Goal: Task Accomplishment & Management: Use online tool/utility

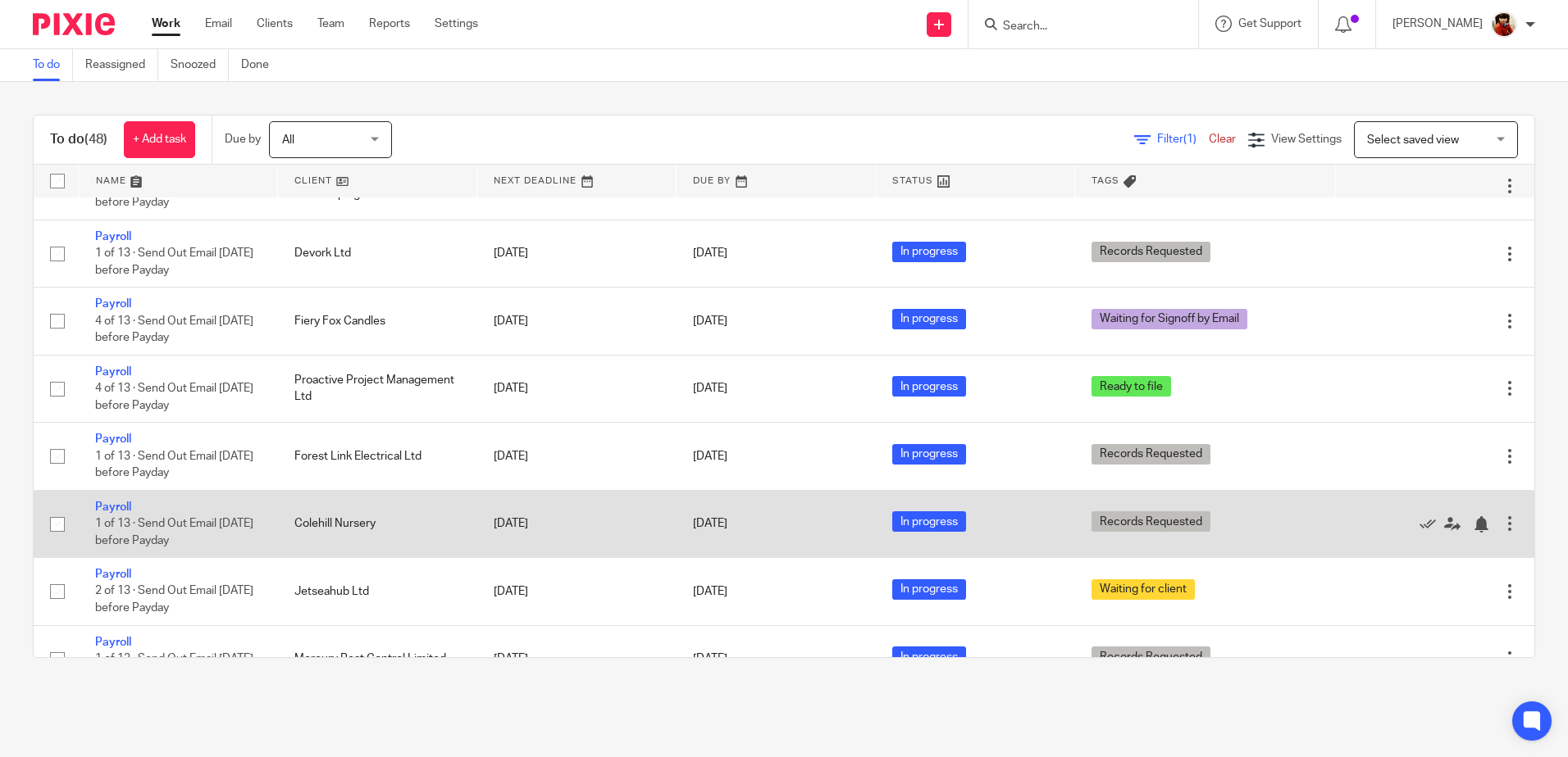
scroll to position [1120, 0]
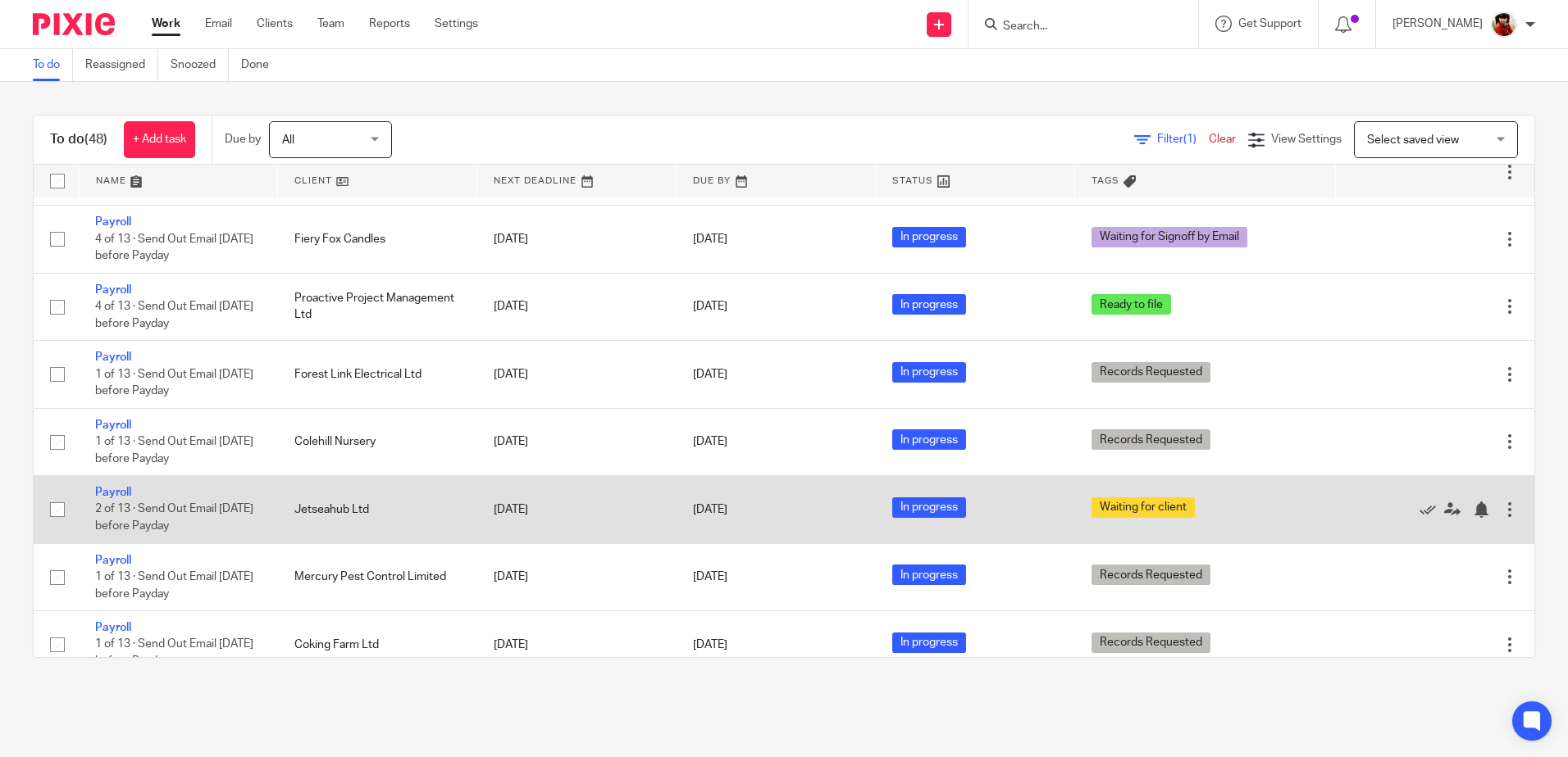
click at [94, 494] on td "Payroll 2 of 13 · Send Out Email [DATE] before Payday" at bounding box center [178, 510] width 199 height 67
click at [101, 494] on link "Payroll" at bounding box center [113, 493] width 36 height 11
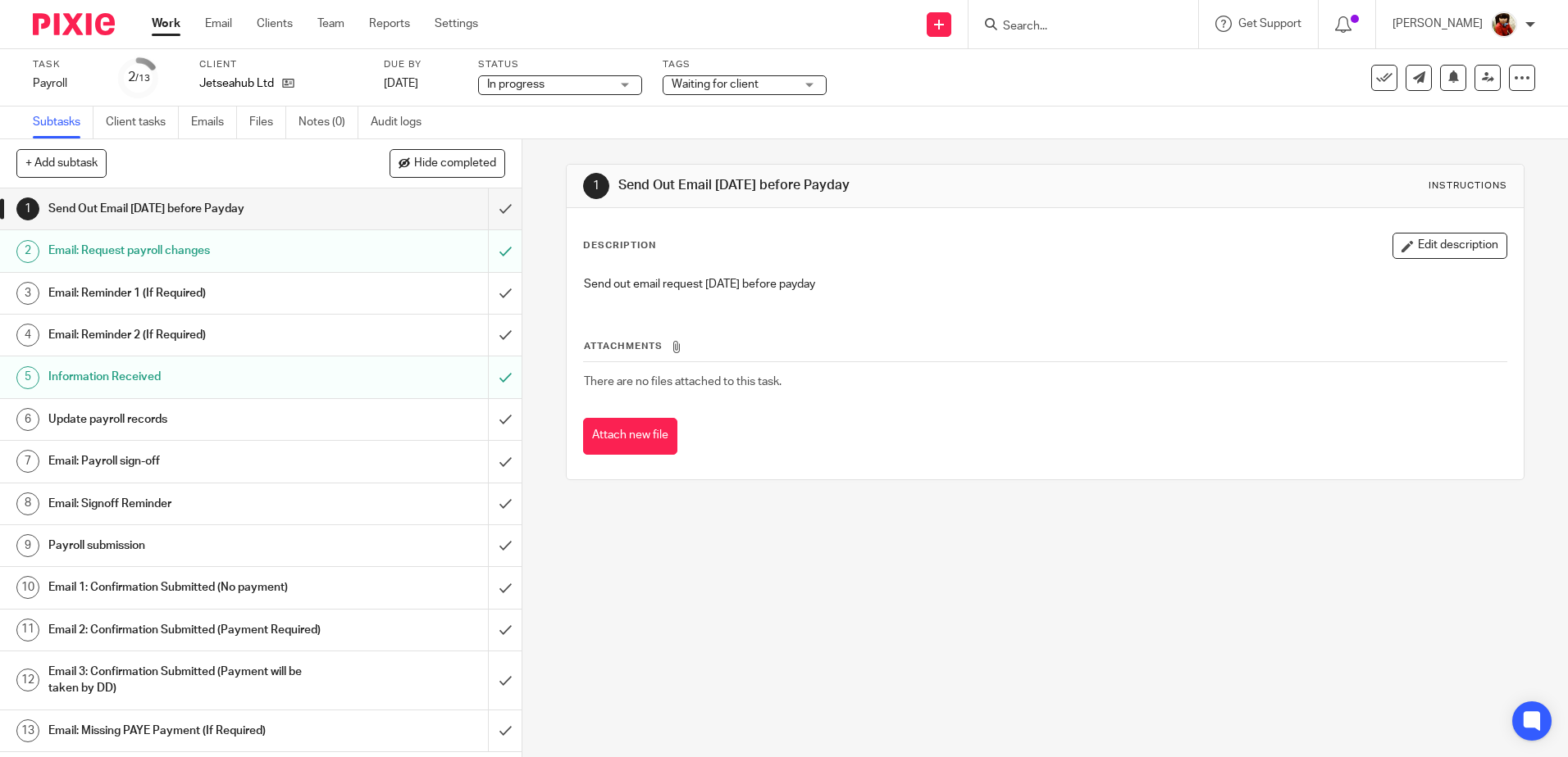
click at [145, 420] on h1 "Update payroll records" at bounding box center [190, 420] width 282 height 25
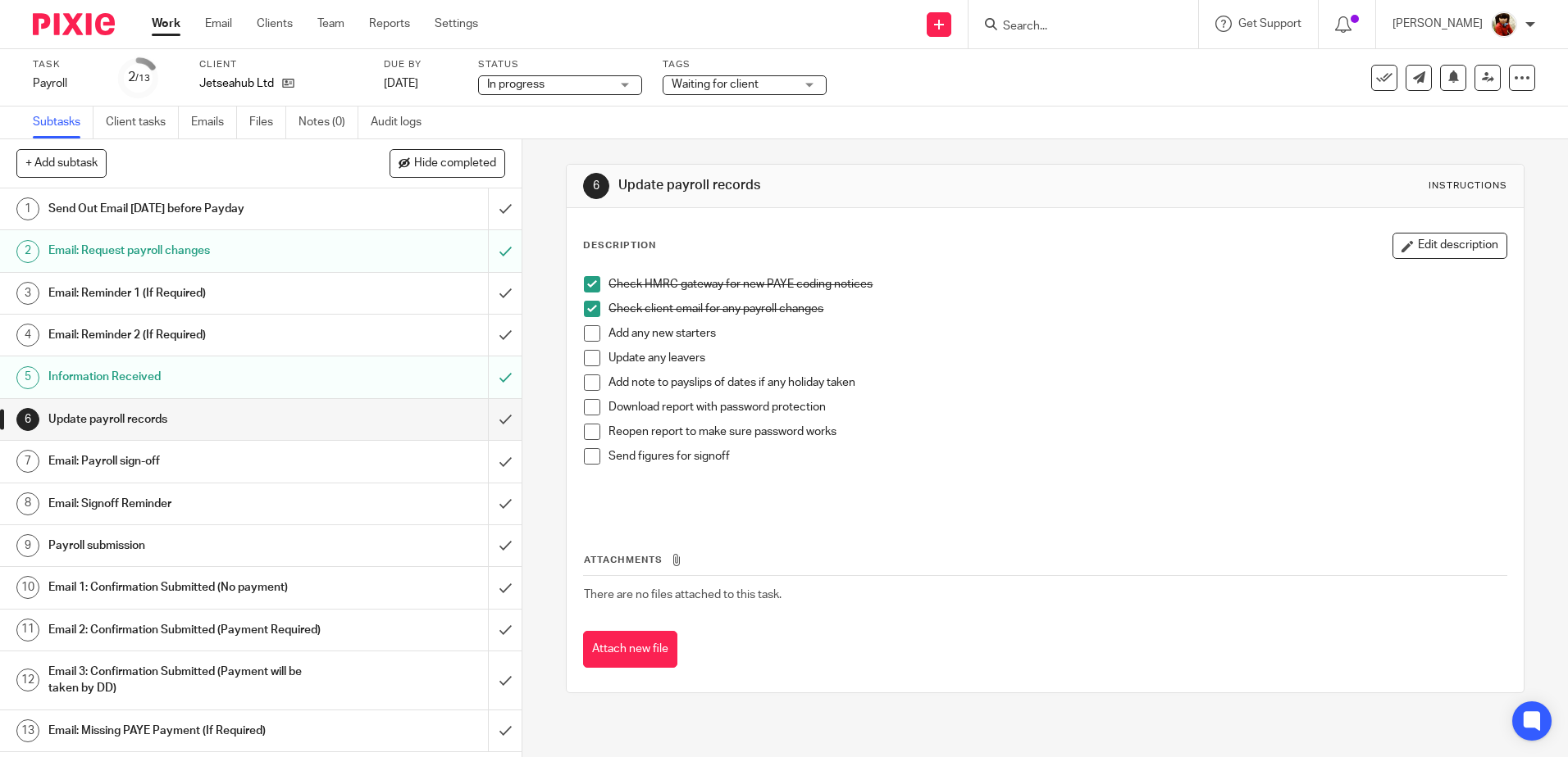
click at [583, 405] on span at bounding box center [592, 408] width 16 height 16
click at [585, 435] on span at bounding box center [592, 432] width 16 height 16
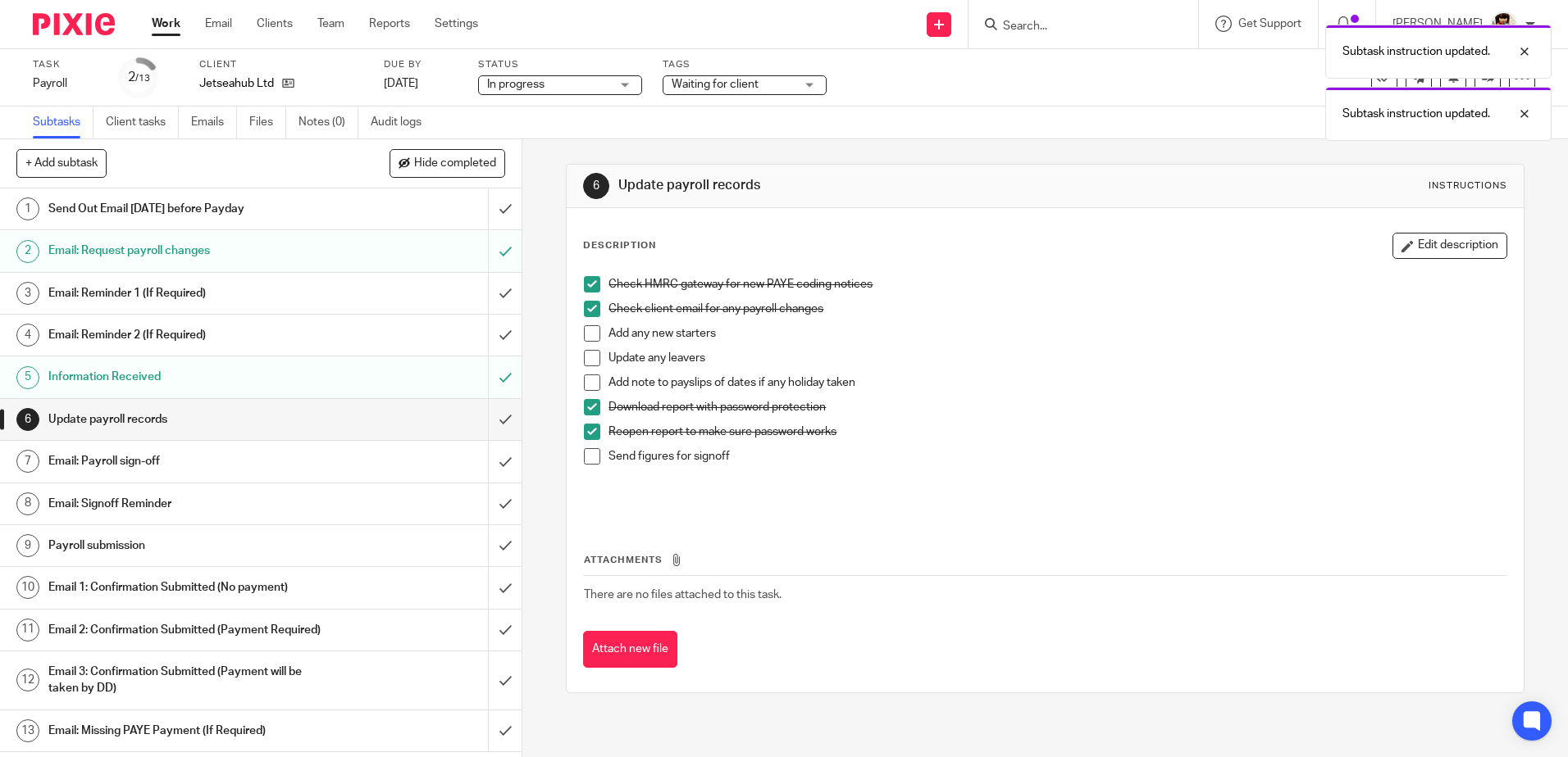
click at [588, 457] on span at bounding box center [592, 457] width 16 height 16
click at [140, 457] on h1 "Email: Payroll sign-off" at bounding box center [190, 462] width 282 height 25
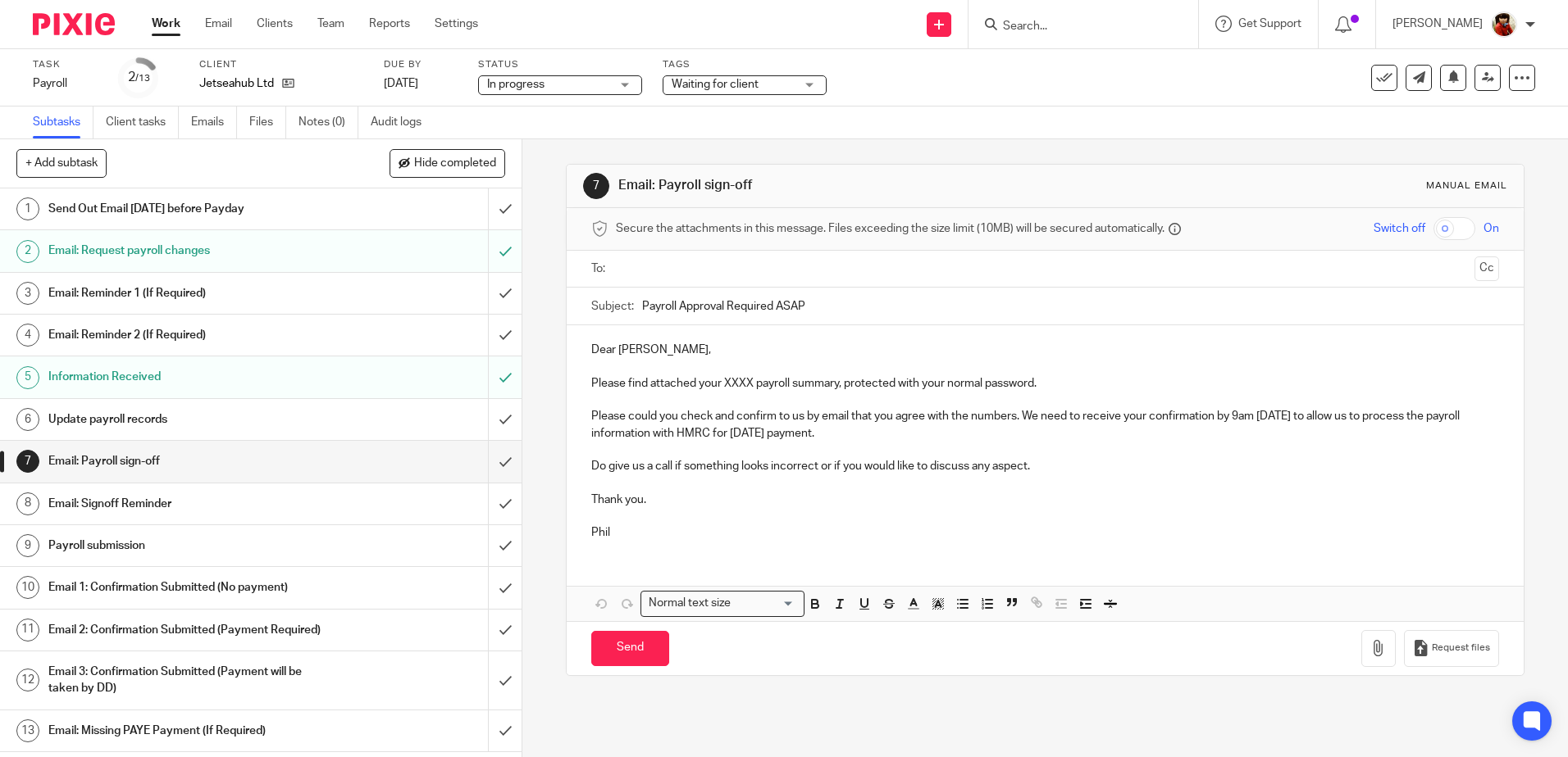
click at [747, 385] on p "Please find attached your XXXX payroll summary, protected with your normal pass…" at bounding box center [1044, 384] width 907 height 16
click at [1370, 649] on icon "button" at bounding box center [1378, 648] width 16 height 16
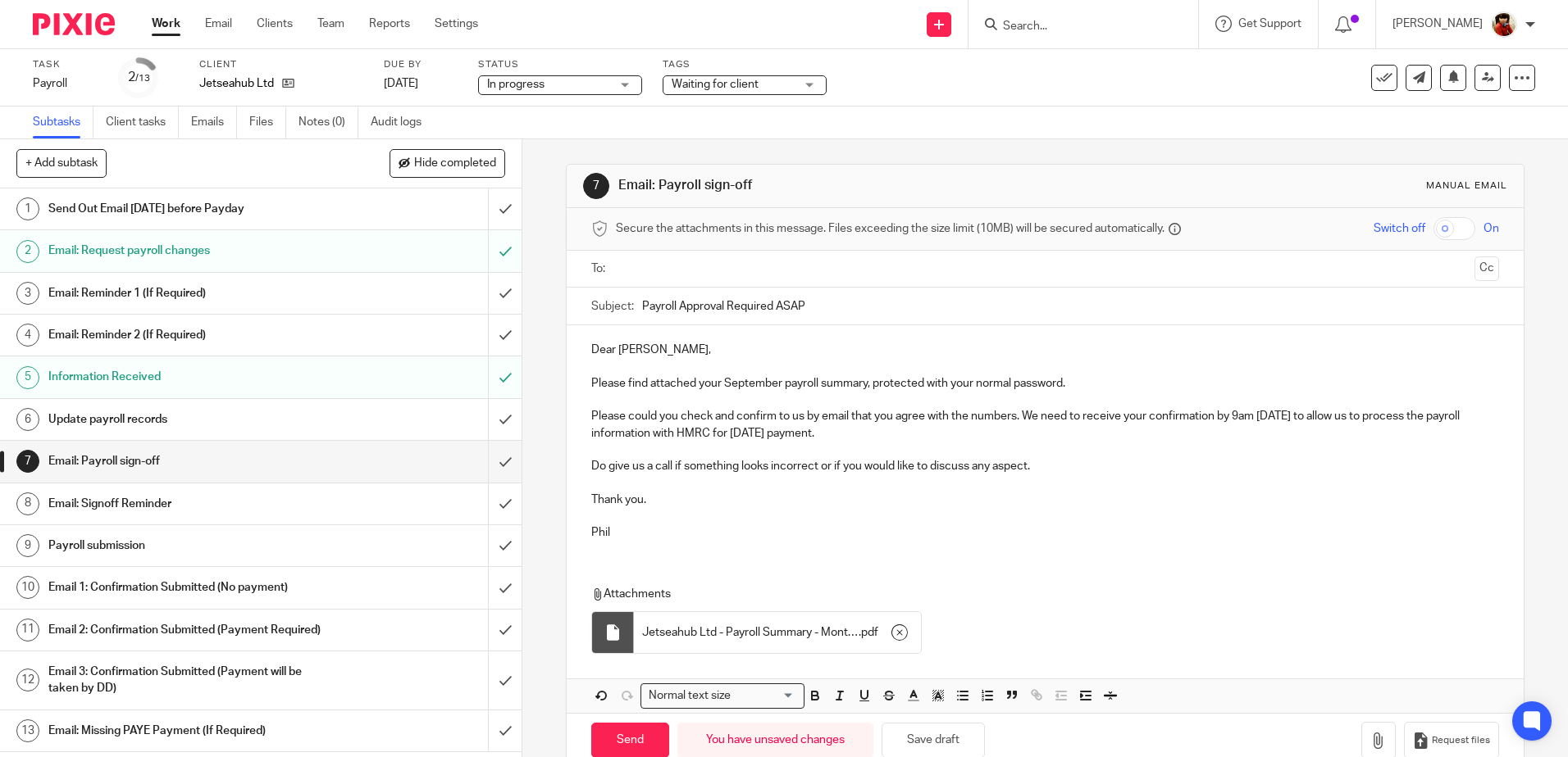
click at [640, 262] on input "text" at bounding box center [1044, 269] width 845 height 19
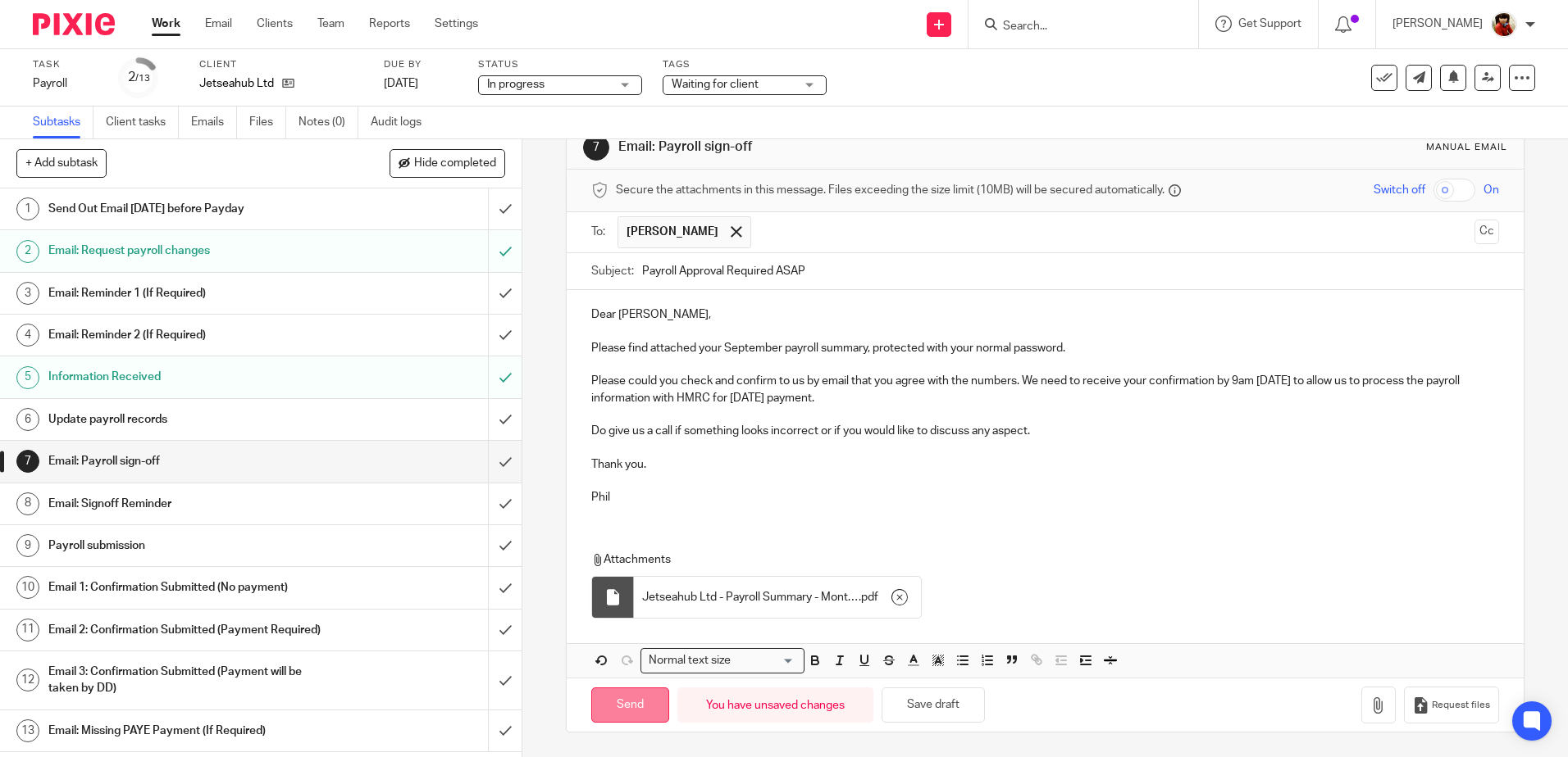
click at [638, 709] on input "Send" at bounding box center [629, 705] width 78 height 35
type input "Sent"
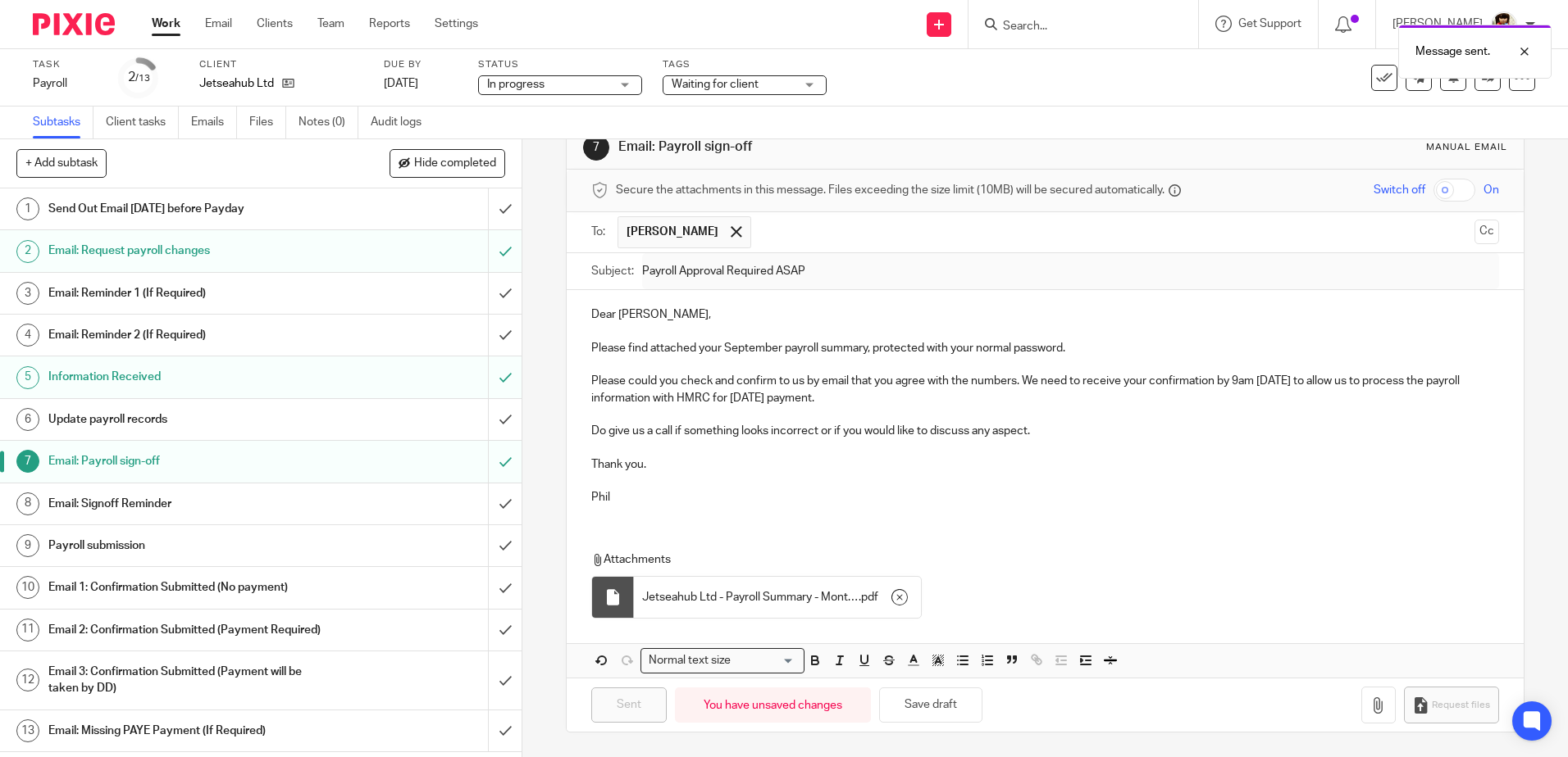
click at [808, 87] on div "Waiting for client" at bounding box center [744, 85] width 164 height 20
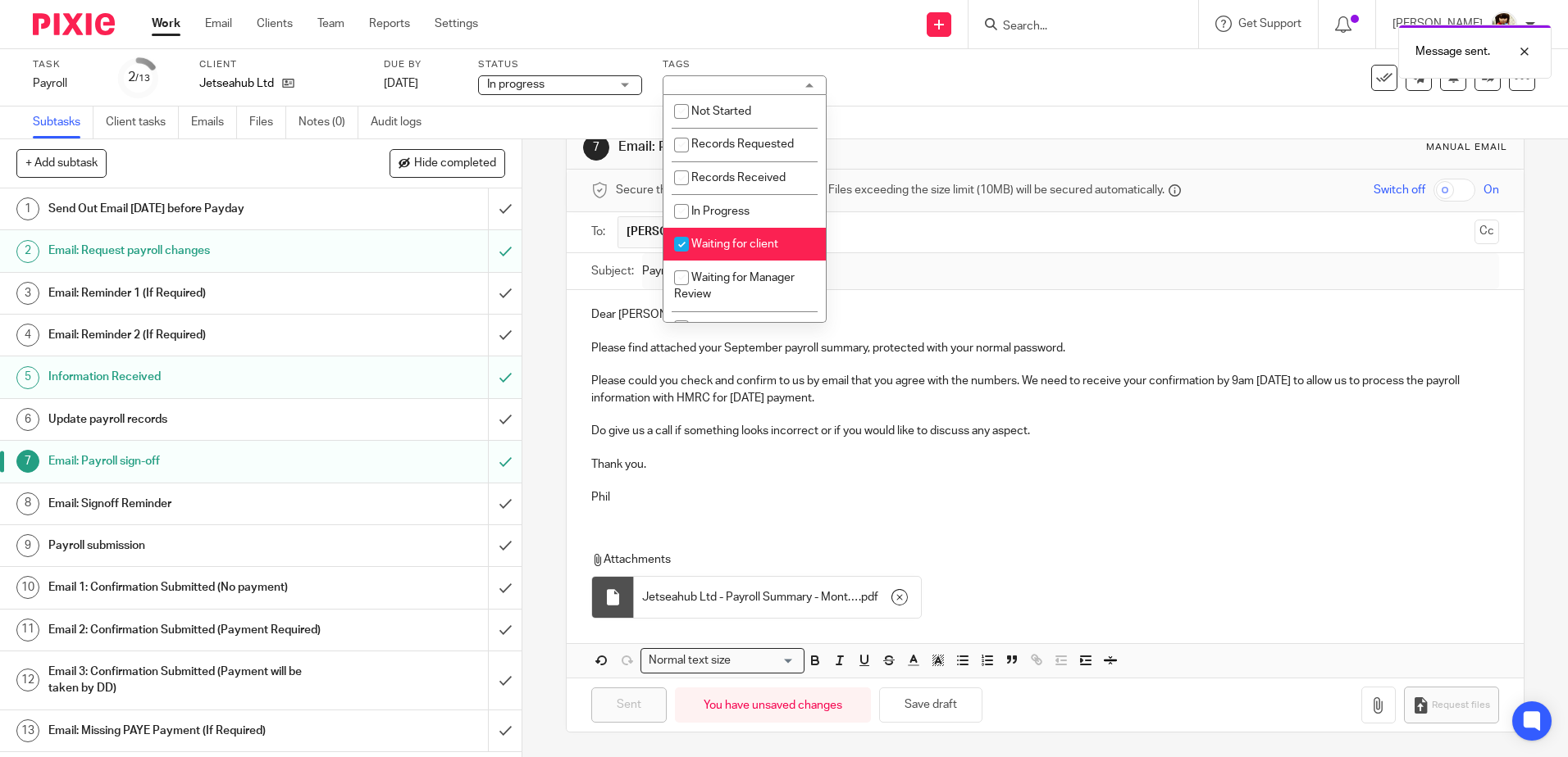
click at [680, 240] on input "checkbox" at bounding box center [681, 244] width 31 height 31
checkbox input "false"
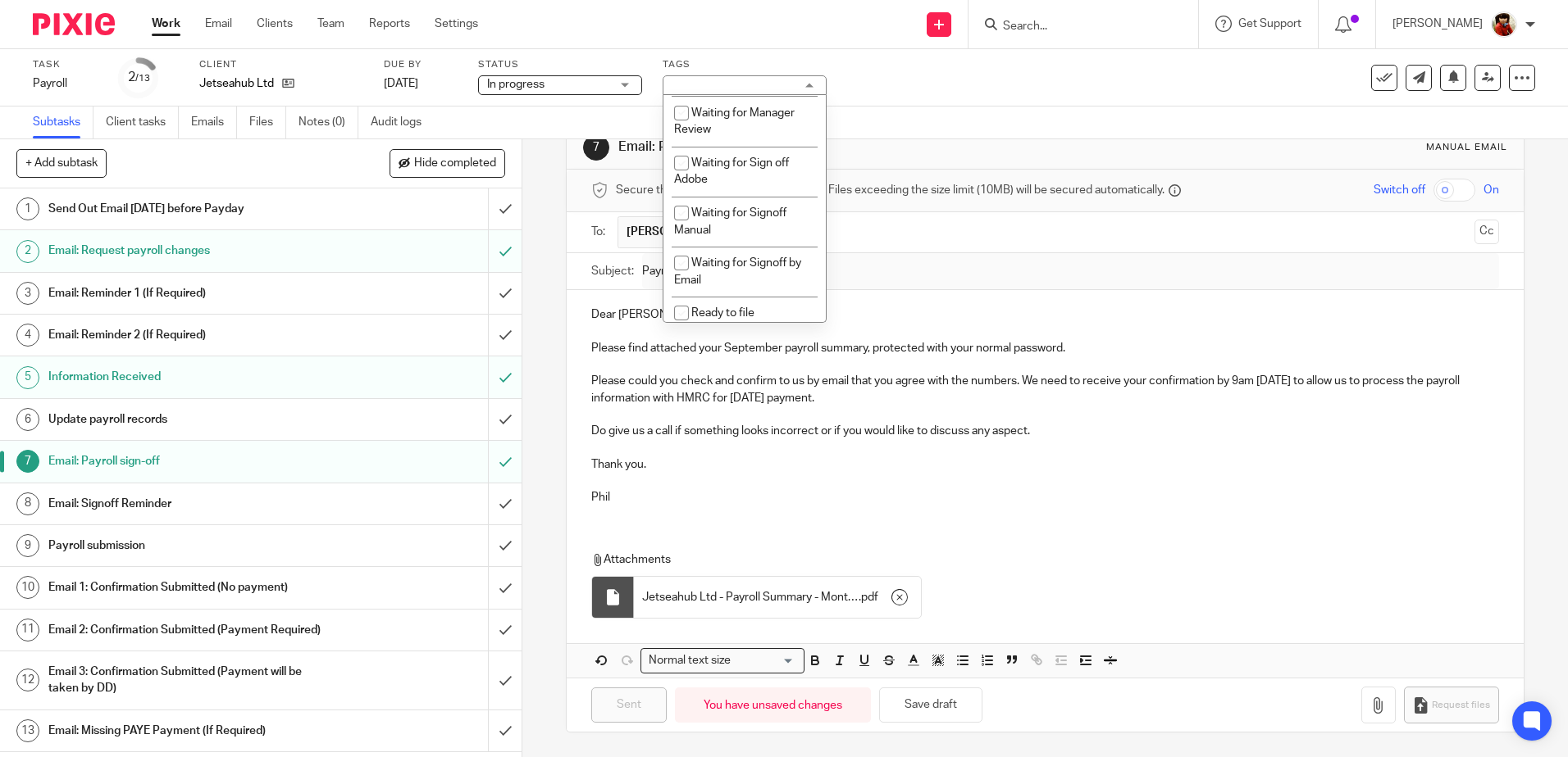
scroll to position [168, 0]
click at [683, 253] on input "checkbox" at bounding box center [681, 260] width 31 height 31
checkbox input "true"
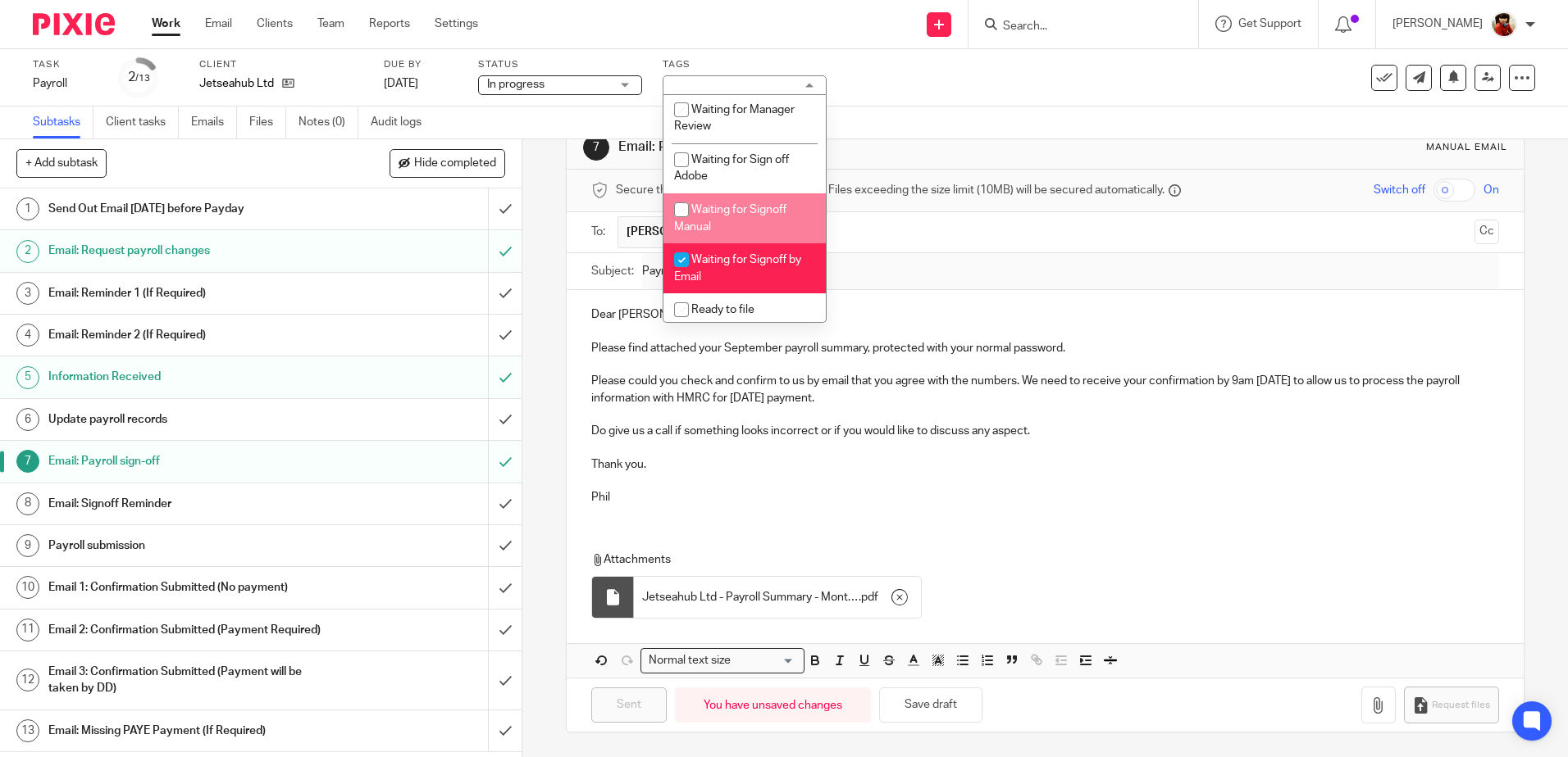
click at [938, 113] on div "Subtasks Client tasks Emails Files Notes (0) Audit logs" at bounding box center [784, 123] width 1568 height 33
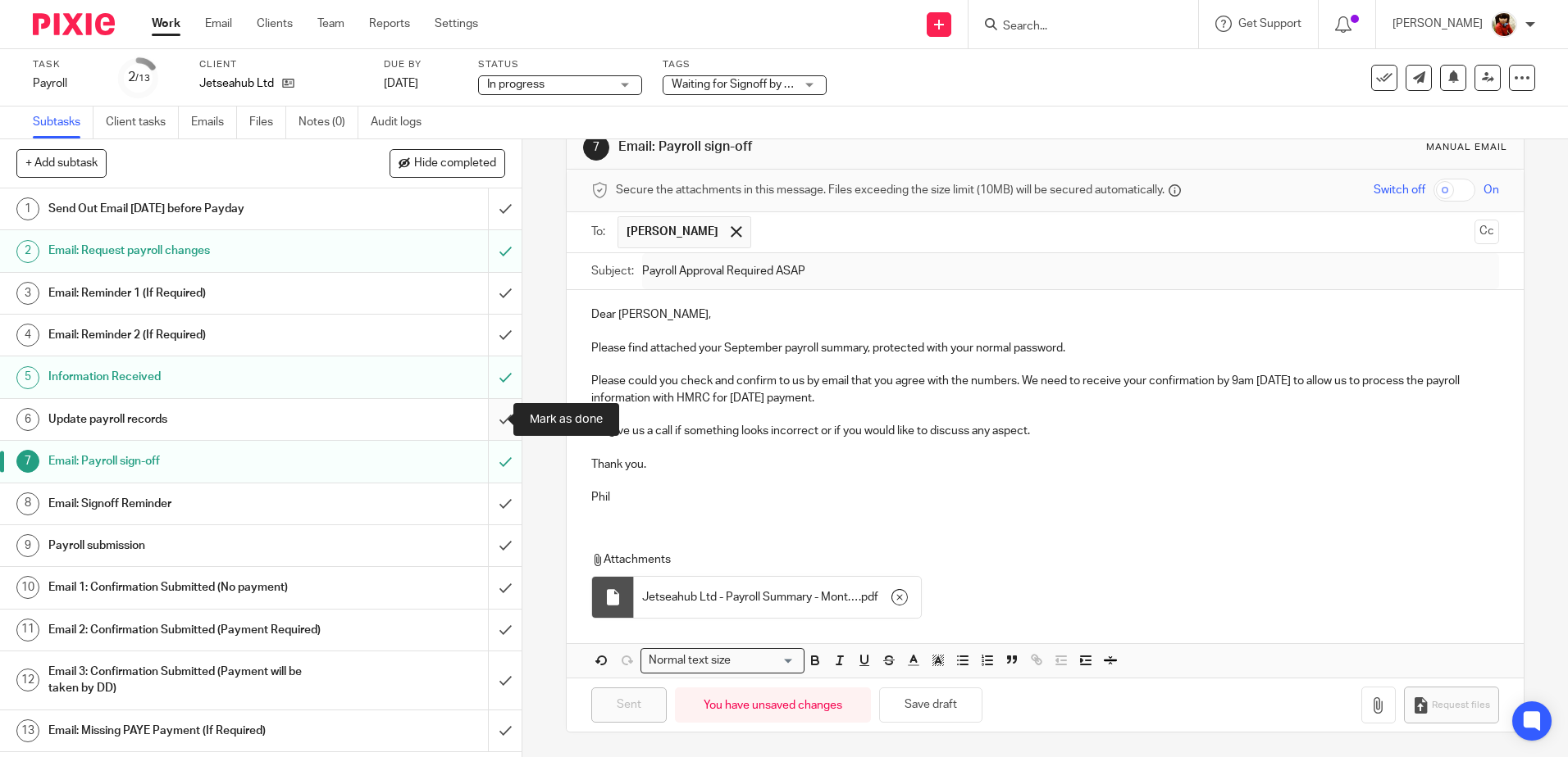
click at [485, 417] on input "submit" at bounding box center [261, 420] width 522 height 41
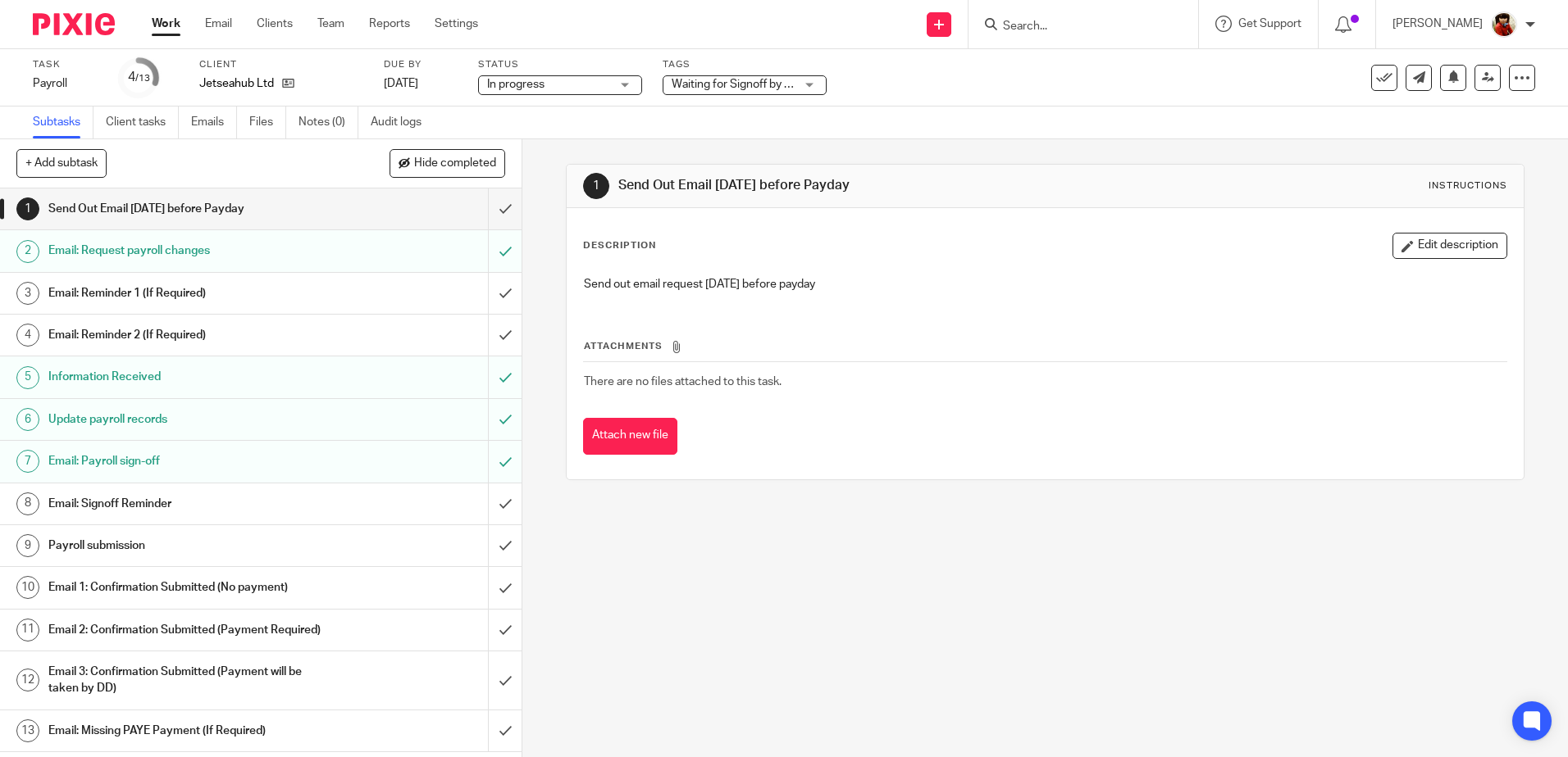
click at [171, 21] on link "Work" at bounding box center [166, 24] width 29 height 16
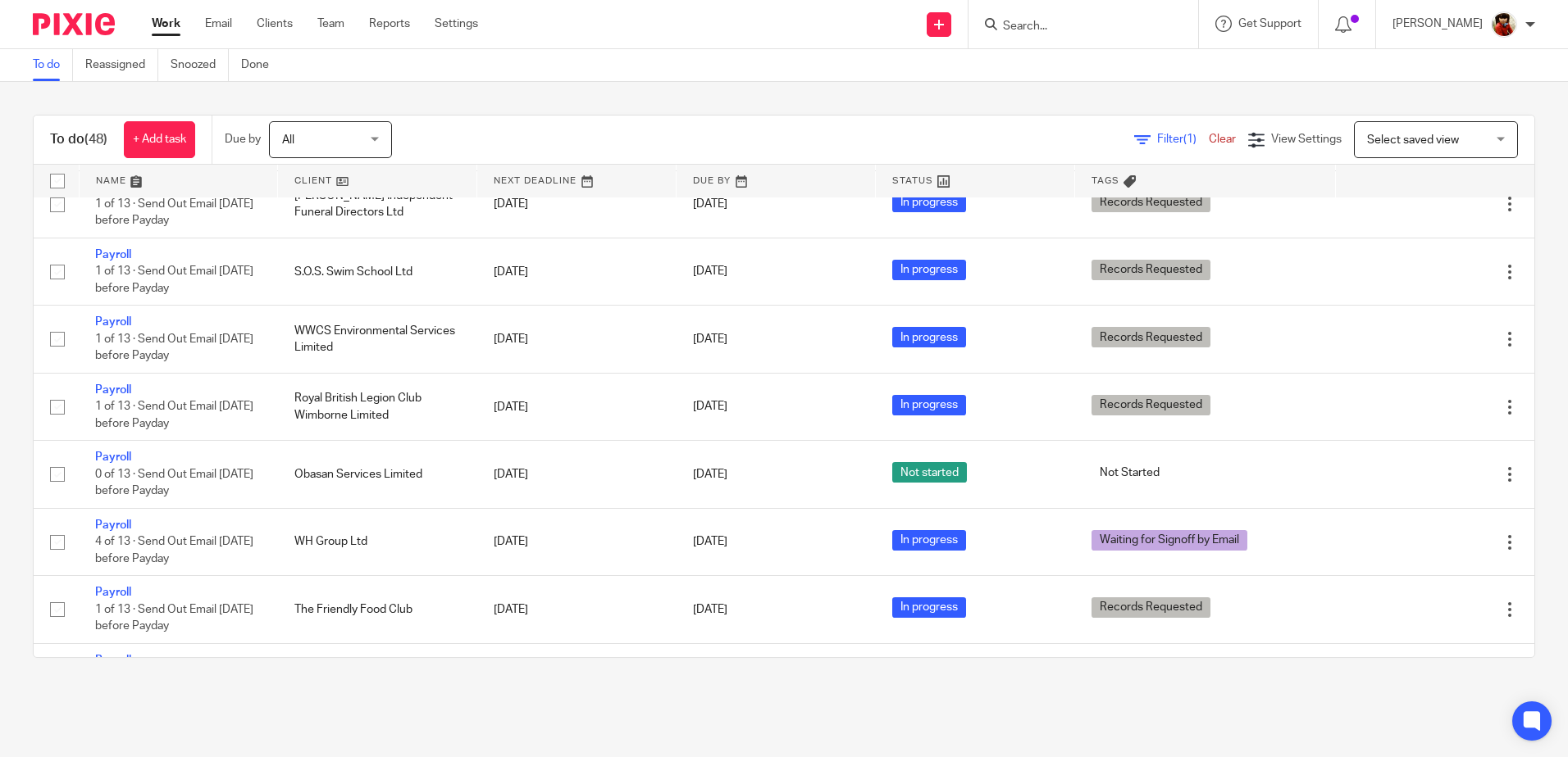
scroll to position [1596, 0]
